Goal: Information Seeking & Learning: Learn about a topic

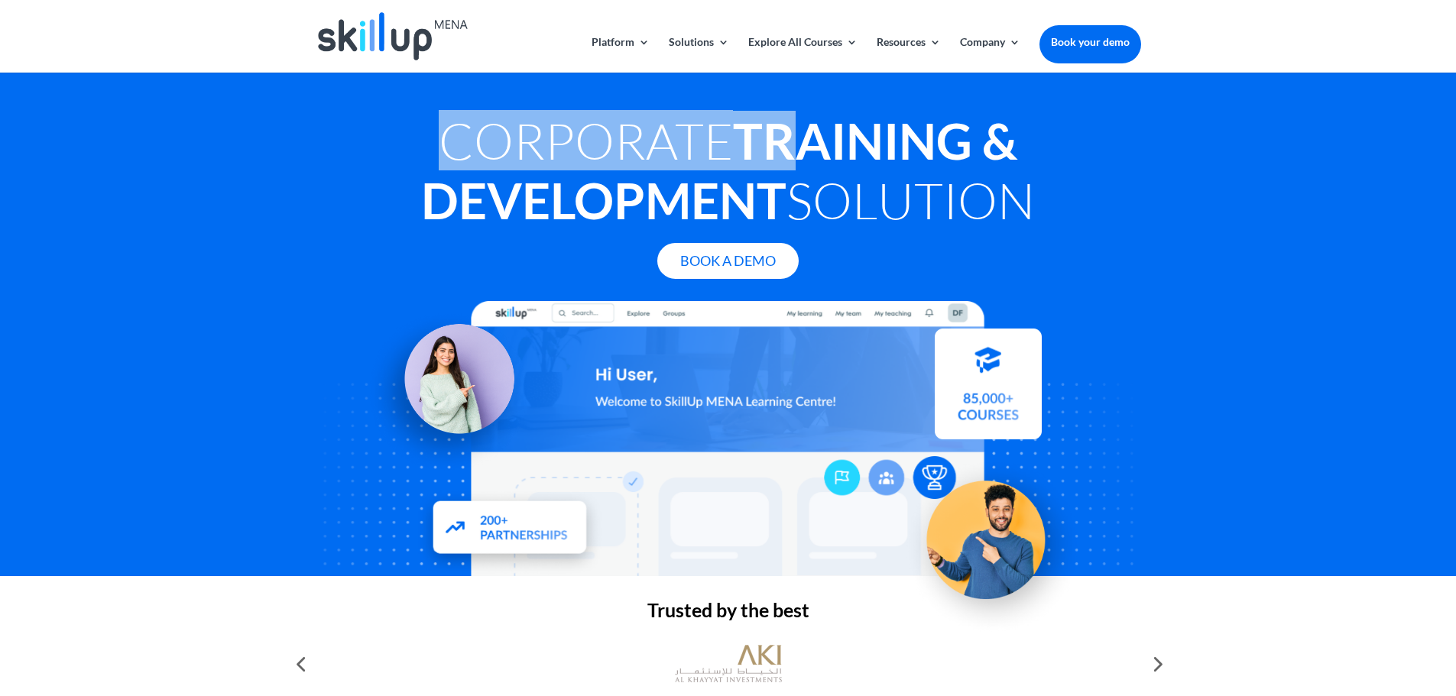
drag, startPoint x: 428, startPoint y: 138, endPoint x: 796, endPoint y: 144, distance: 367.7
click at [796, 144] on h1 "Corporate Training & Development Solution" at bounding box center [729, 174] width 826 height 127
click at [796, 144] on strong "Training & Development" at bounding box center [719, 170] width 596 height 119
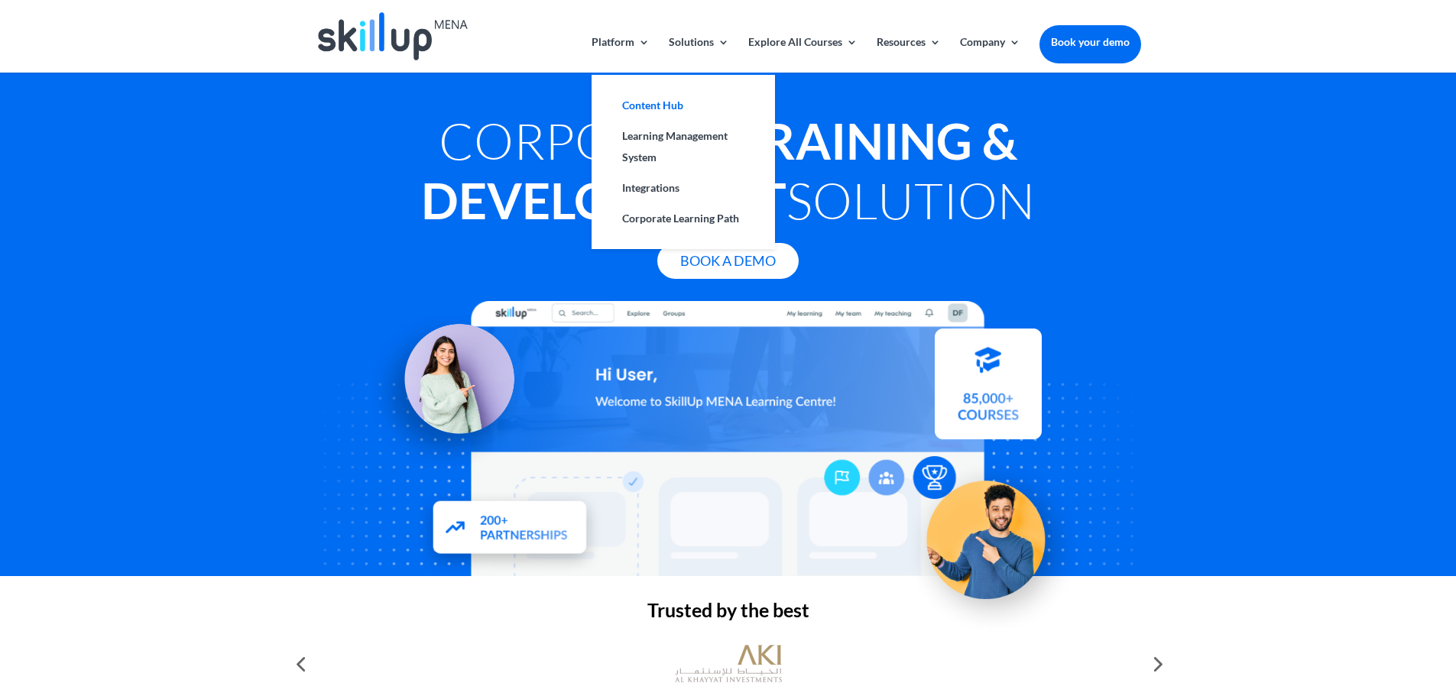
click at [652, 92] on link "Content Hub" at bounding box center [683, 105] width 153 height 31
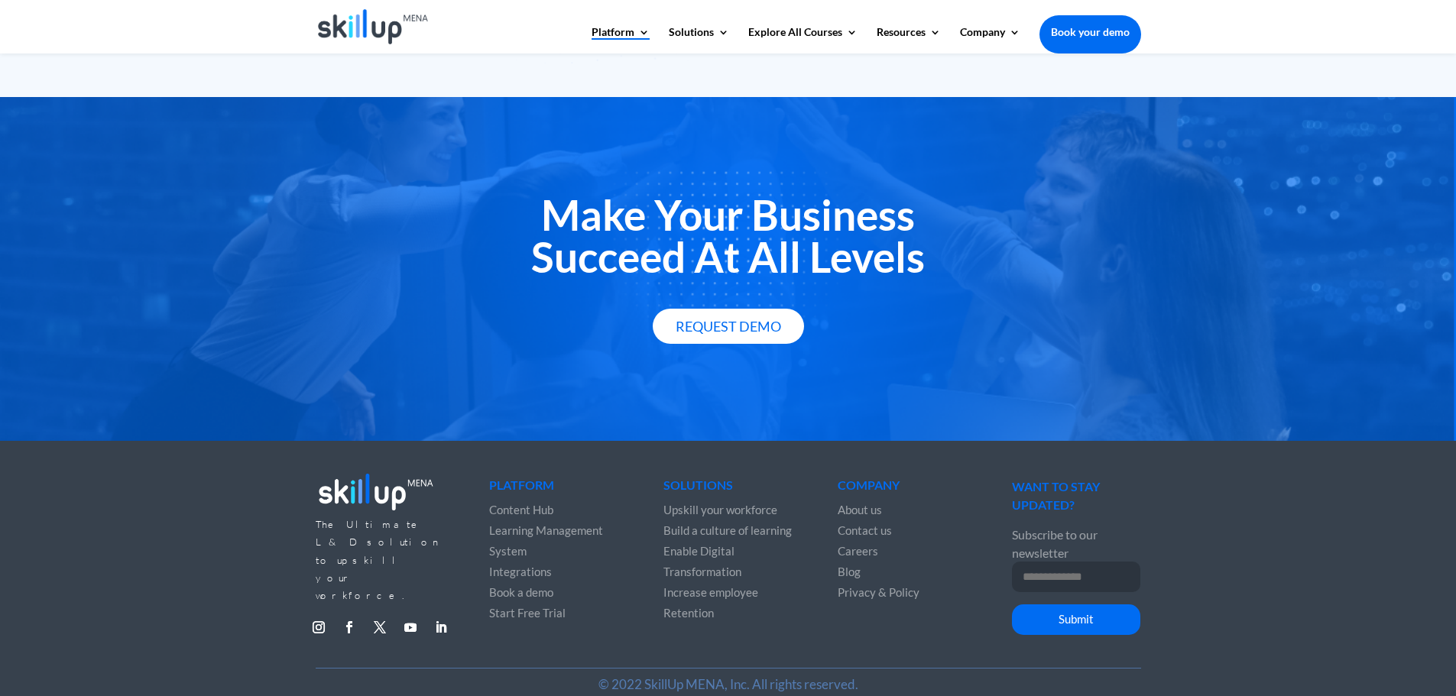
scroll to position [2658, 0]
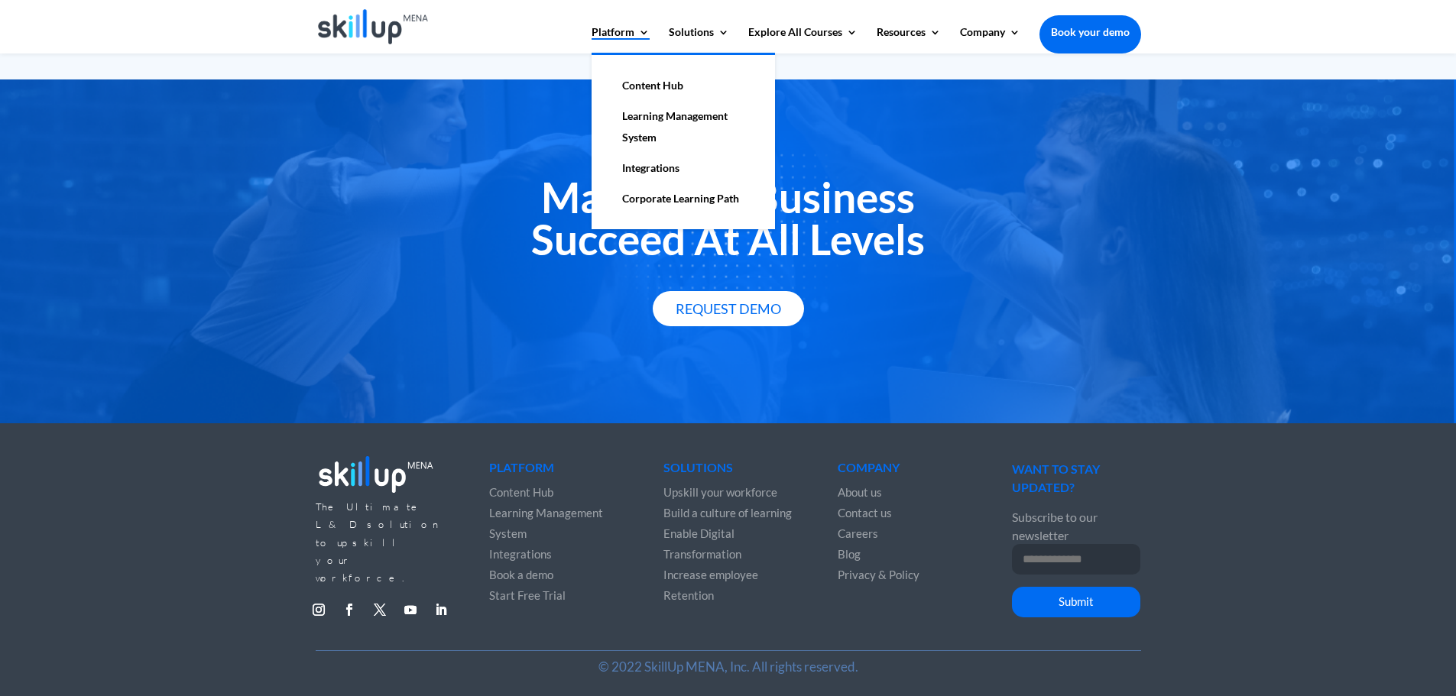
click at [659, 121] on link "Learning Management System" at bounding box center [683, 127] width 153 height 52
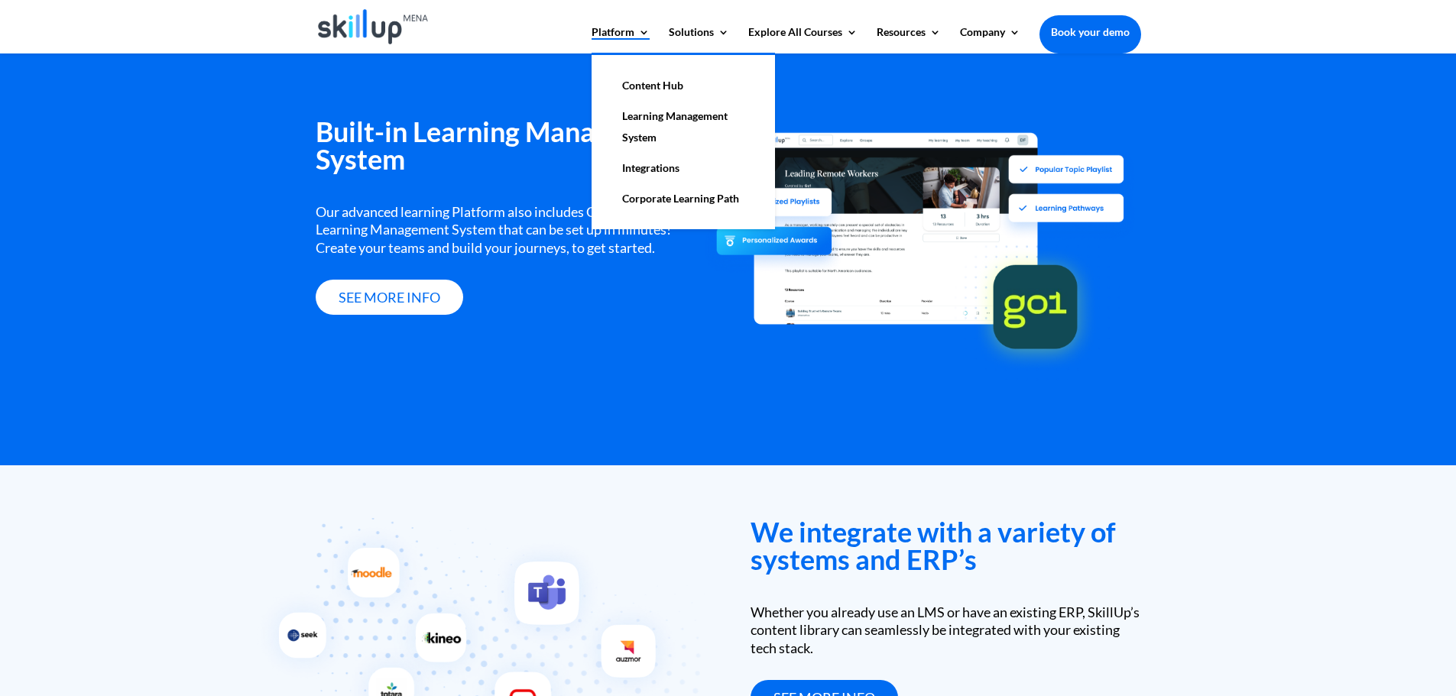
scroll to position [1869, 0]
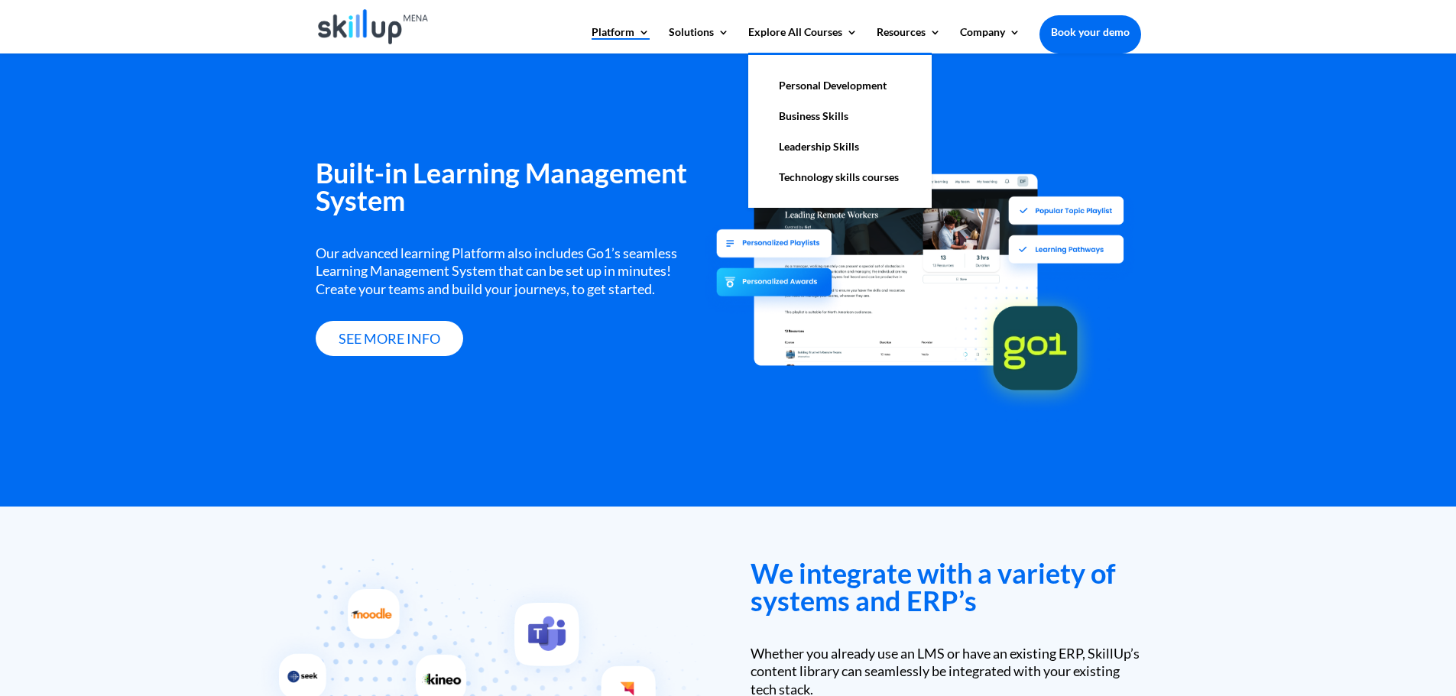
click at [838, 74] on link "Personal Development" at bounding box center [840, 85] width 153 height 31
